Goal: Check status

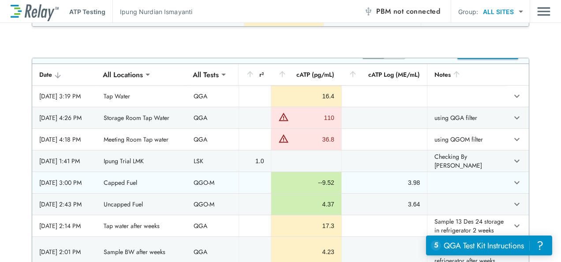
scroll to position [25, 0]
click at [511, 178] on icon "expand row" at bounding box center [516, 182] width 11 height 11
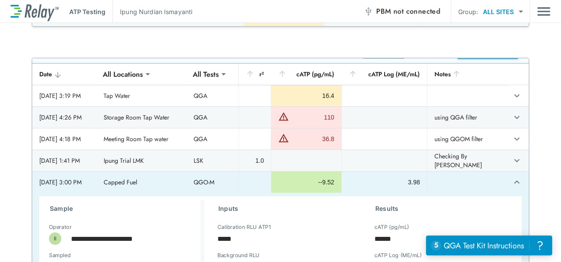
scroll to position [119, 0]
